Goal: Information Seeking & Learning: Learn about a topic

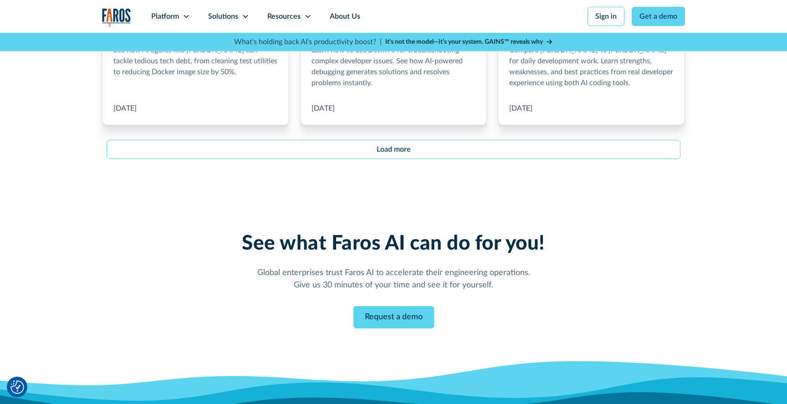
scroll to position [1217, 0]
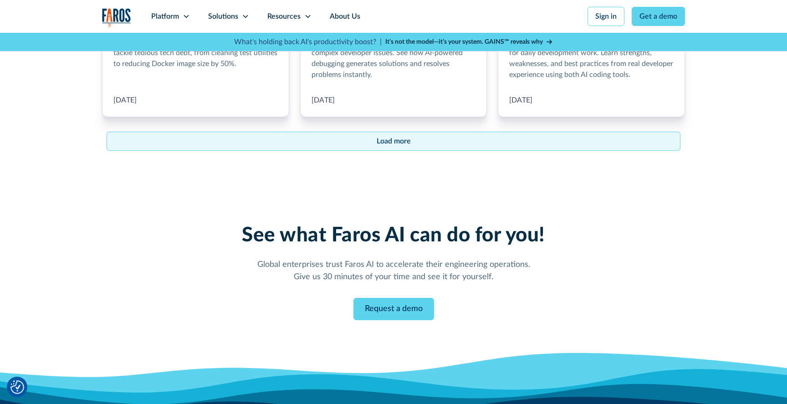
click at [328, 134] on link "Load more" at bounding box center [394, 141] width 574 height 19
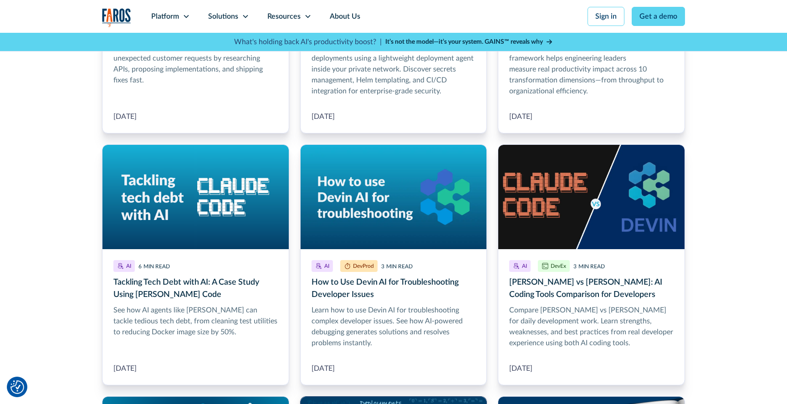
scroll to position [951, 0]
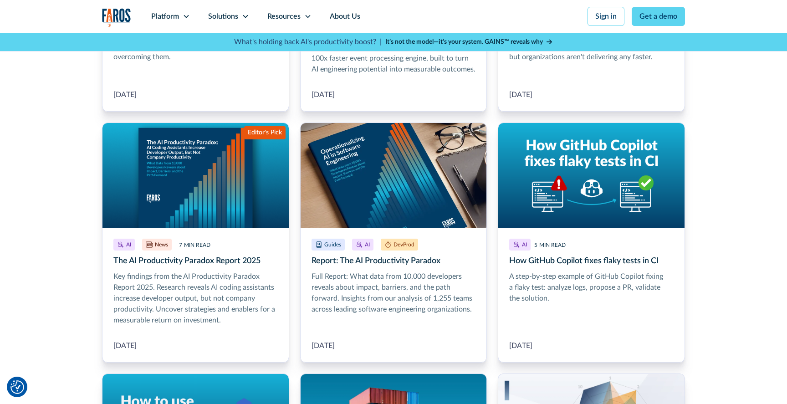
scroll to position [470, 0]
